Goal: Transaction & Acquisition: Purchase product/service

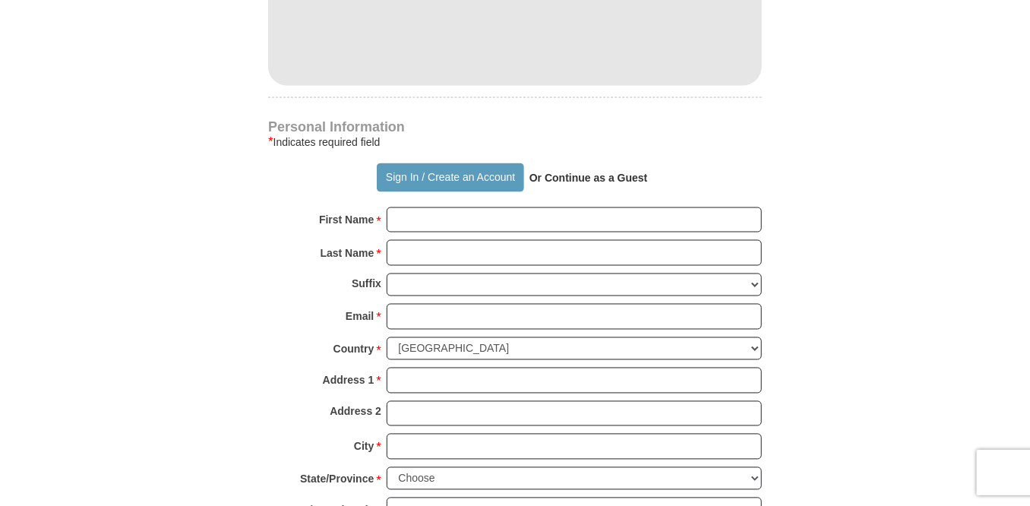
scroll to position [950, 0]
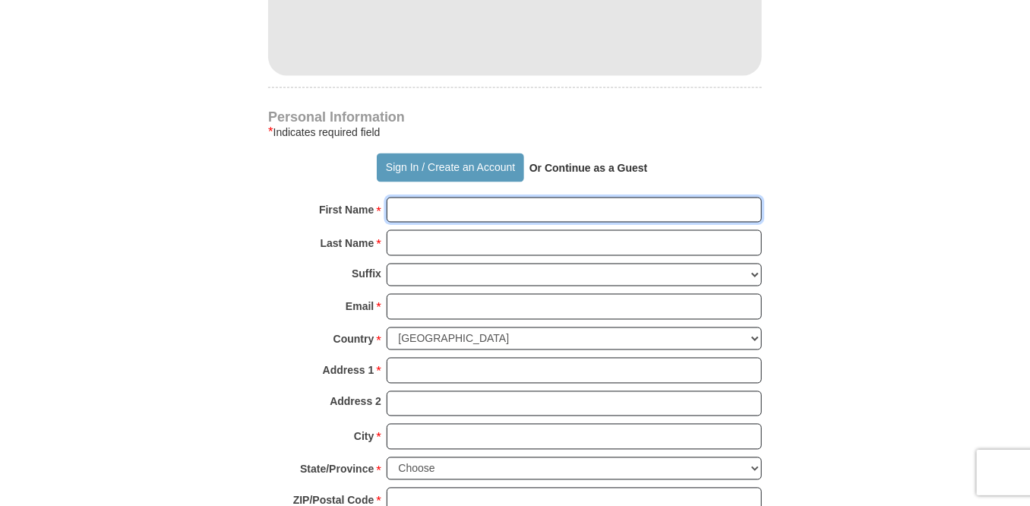
click at [449, 210] on input "First Name *" at bounding box center [574, 211] width 375 height 26
type input "[PERSON_NAME]"
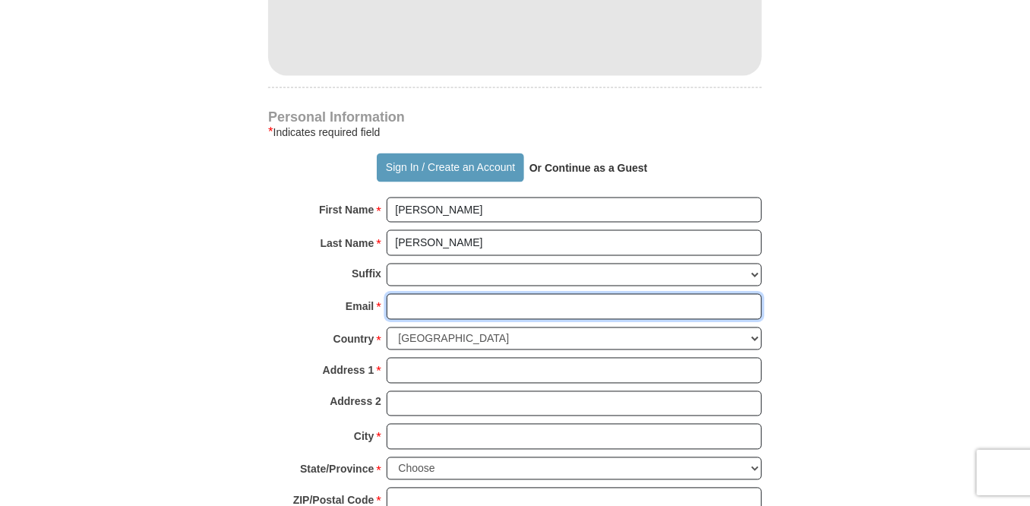
type input "[EMAIL_ADDRESS][DOMAIN_NAME]"
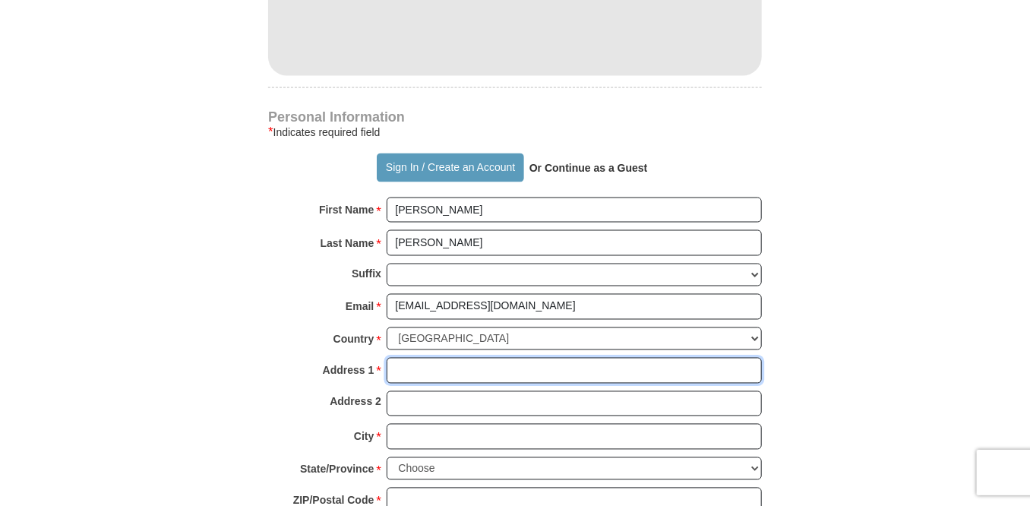
type input "[STREET_ADDRESS]"
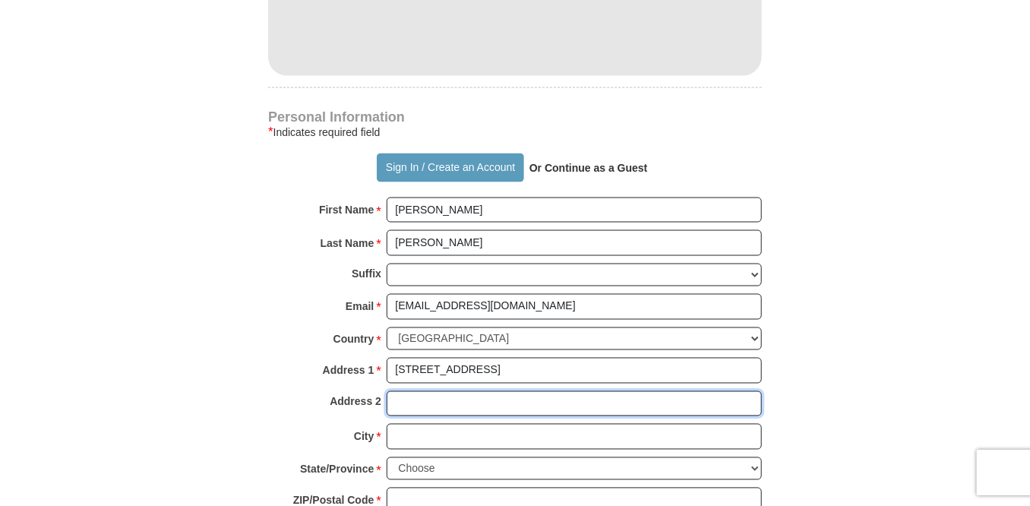
type input "[STREET_ADDRESS]"
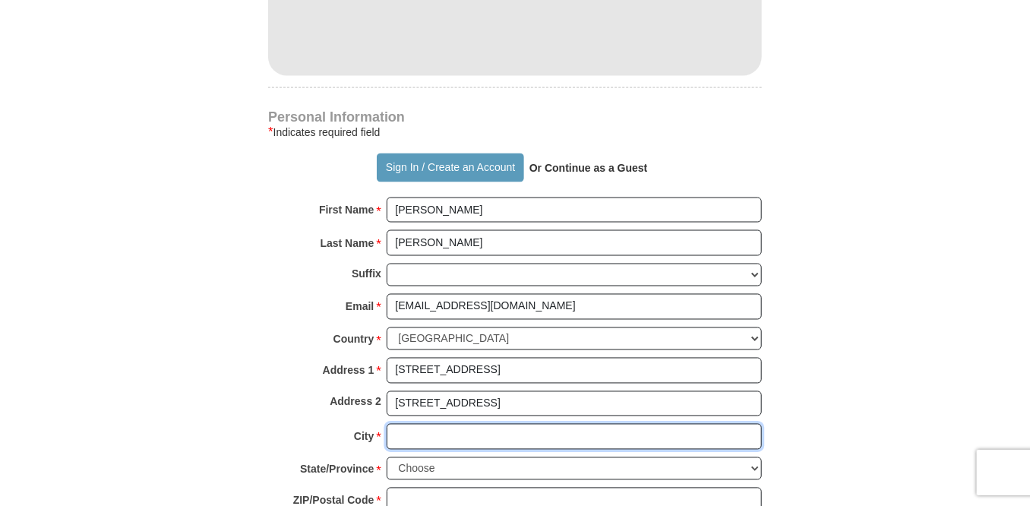
type input "San Antonio"
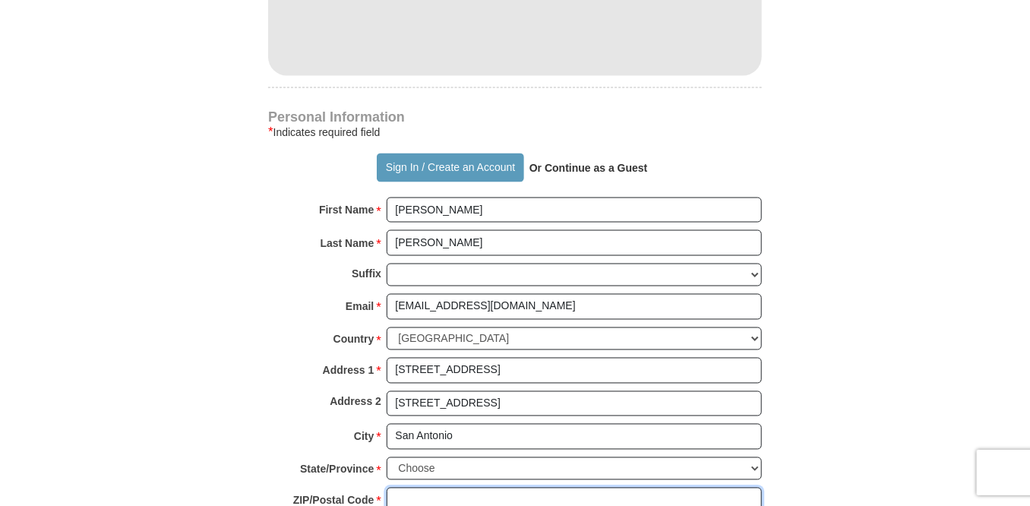
type input "78209"
type input "2108278475"
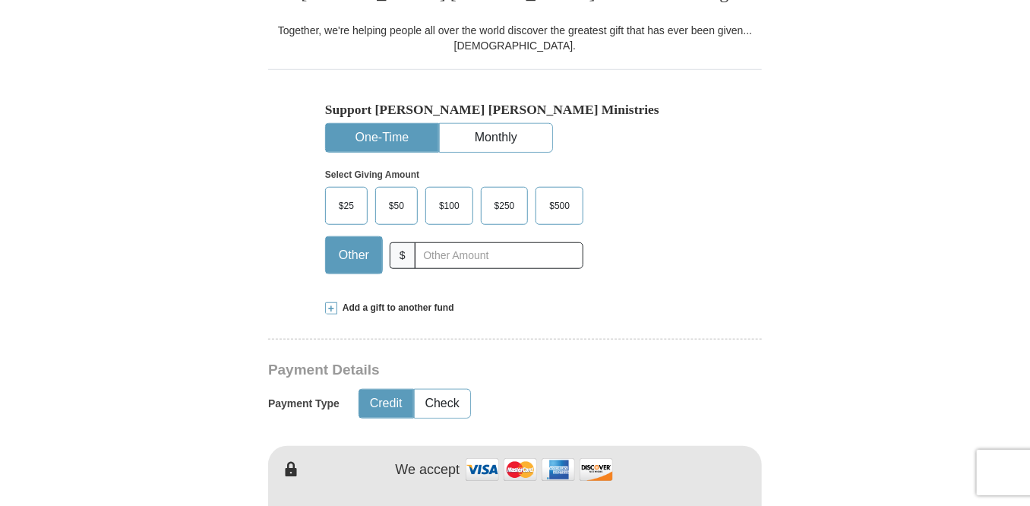
scroll to position [406, 0]
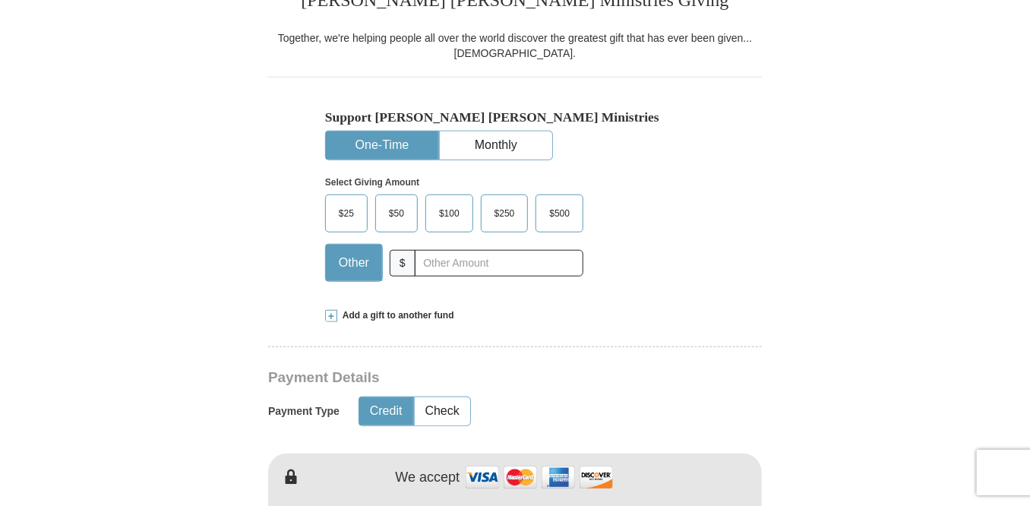
click at [451, 211] on span "$100" at bounding box center [449, 213] width 36 height 23
click at [0, 0] on input "$100" at bounding box center [0, 0] width 0 height 0
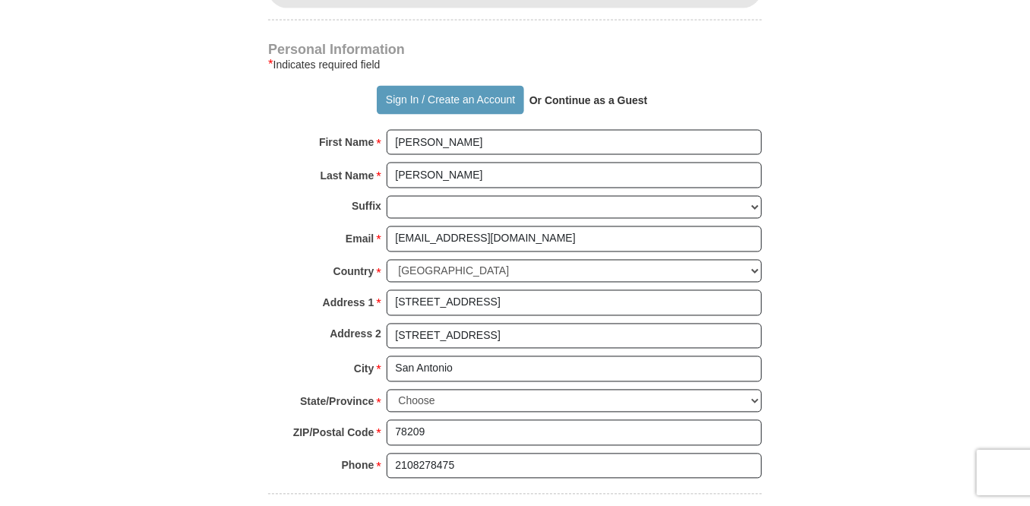
scroll to position [1356, 0]
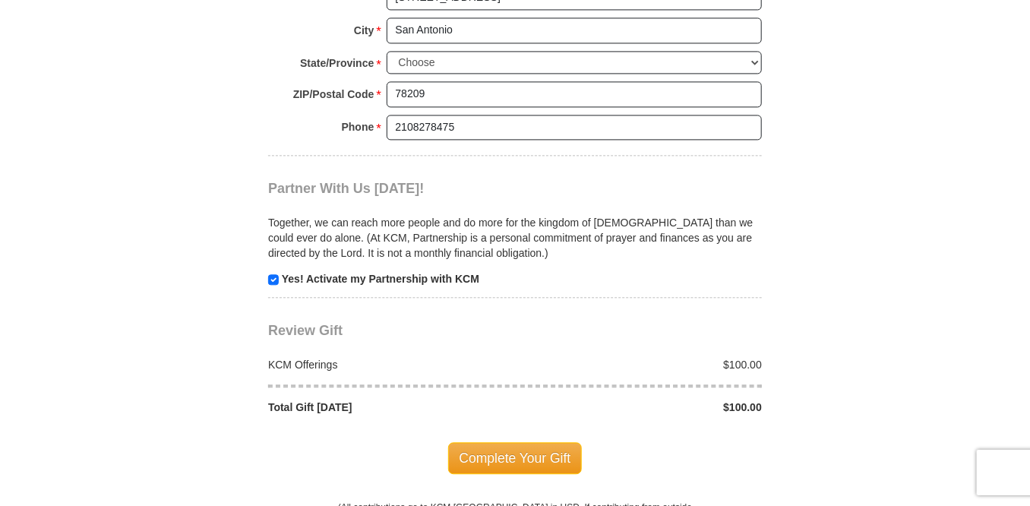
click at [476, 443] on span "Complete Your Gift" at bounding box center [515, 458] width 134 height 32
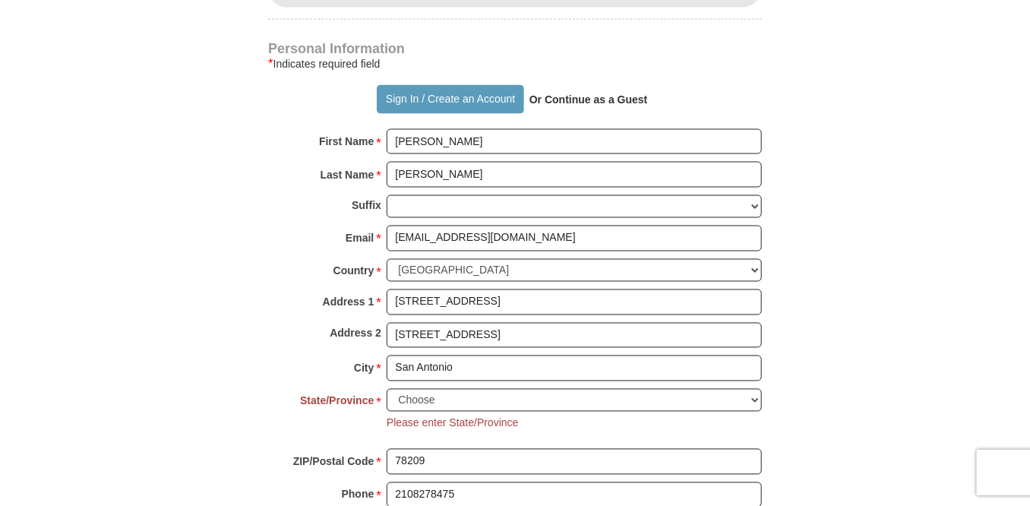
scroll to position [978, 0]
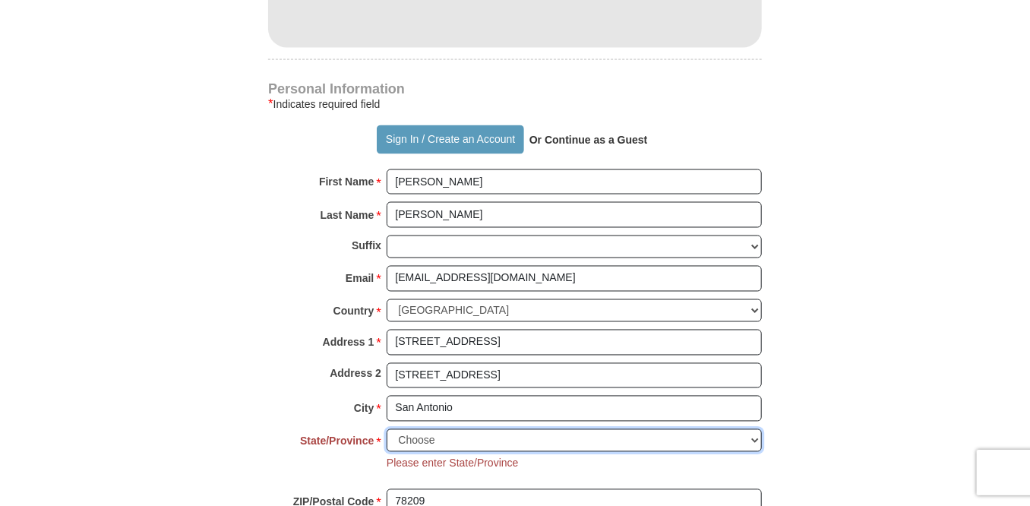
click at [755, 431] on select "Choose [US_STATE] [US_STATE] [US_STATE] [US_STATE] [US_STATE] Armed Forces Amer…" at bounding box center [574, 441] width 375 height 24
select select "[GEOGRAPHIC_DATA]"
click at [387, 429] on select "Choose [US_STATE] [US_STATE] [US_STATE] [US_STATE] [US_STATE] Armed Forces Amer…" at bounding box center [574, 441] width 375 height 24
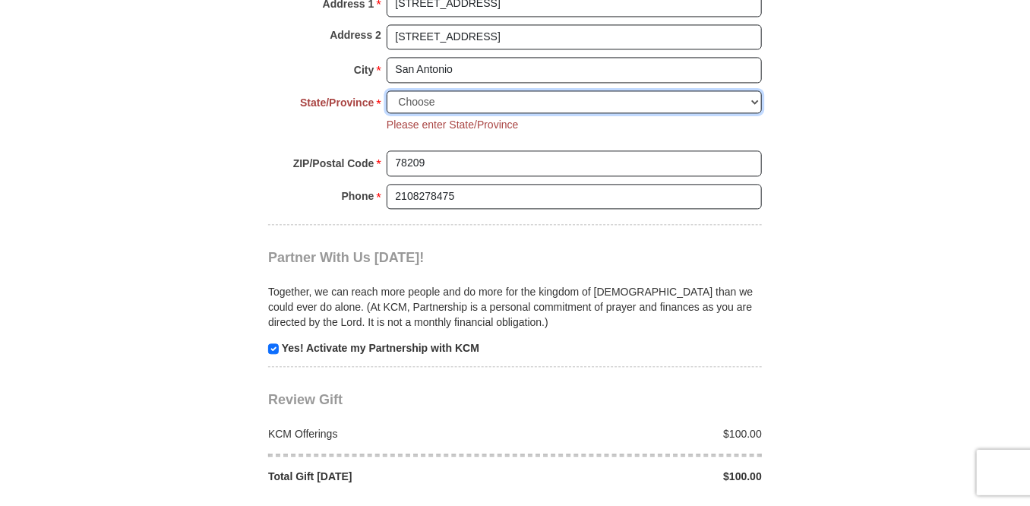
scroll to position [1452, 0]
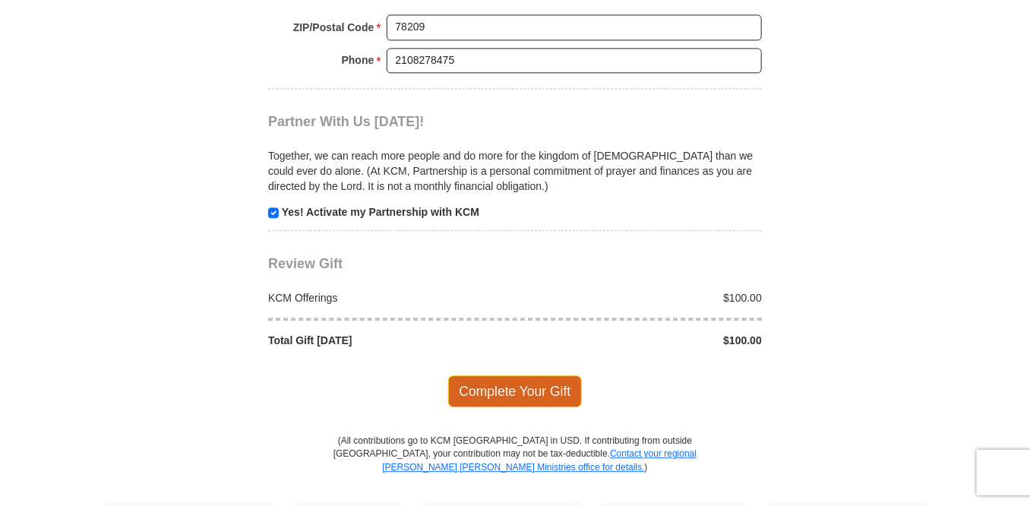
click at [518, 385] on span "Complete Your Gift" at bounding box center [515, 391] width 134 height 32
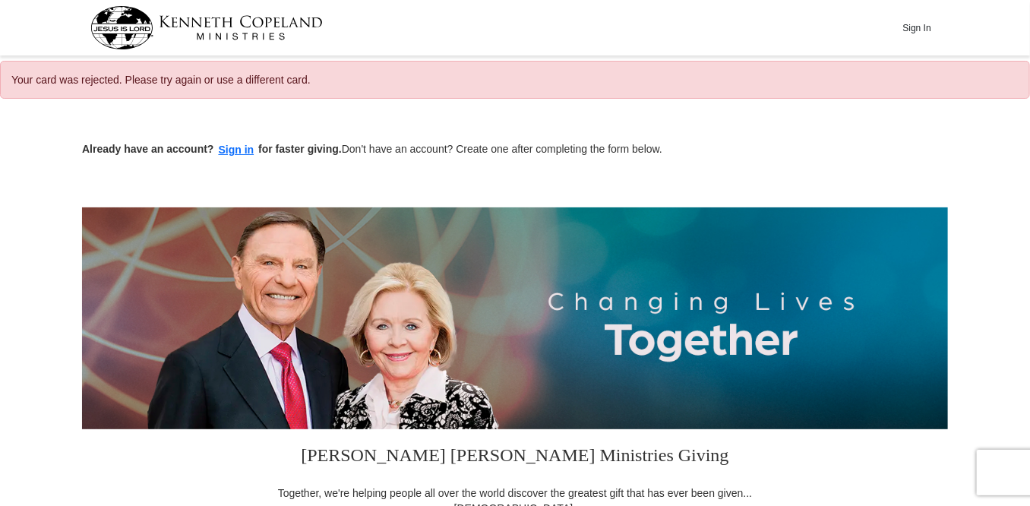
select select "[GEOGRAPHIC_DATA]"
